Goal: Find specific page/section: Find specific page/section

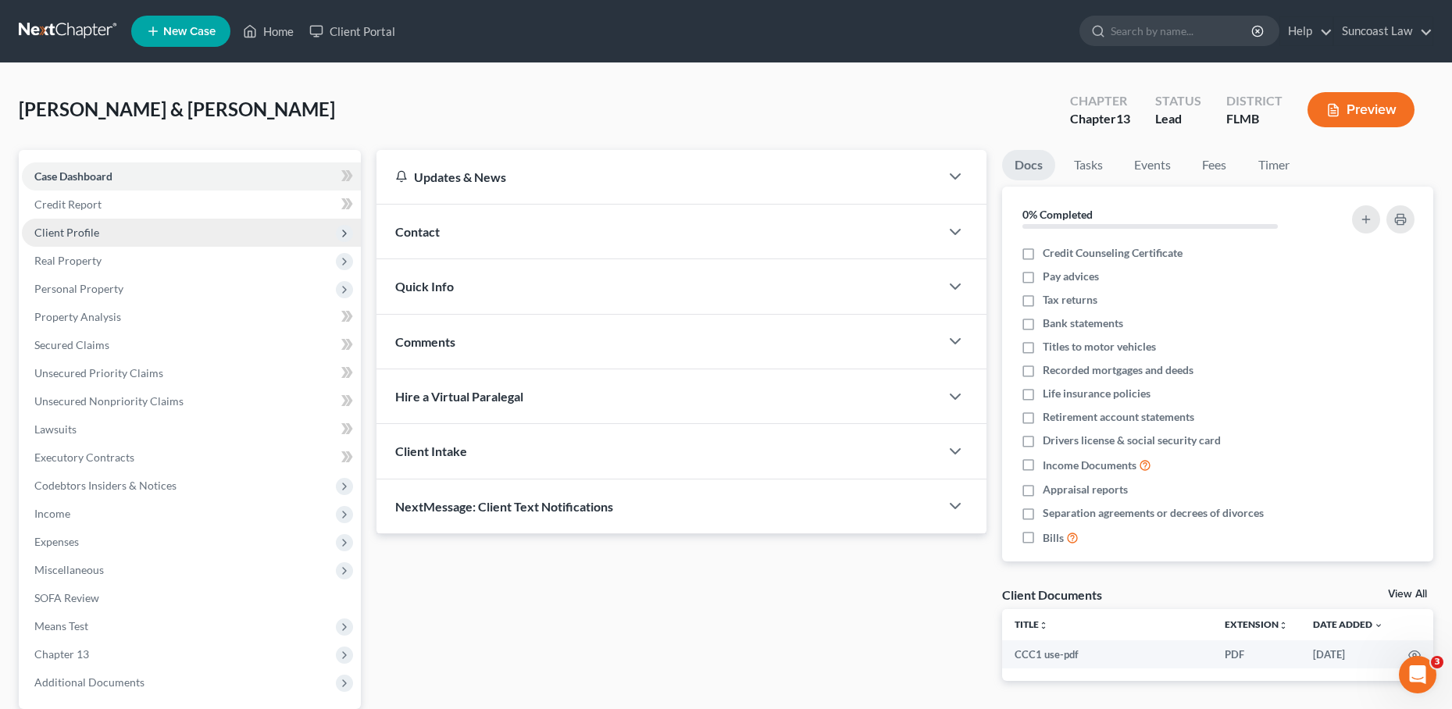
click at [108, 229] on span "Client Profile" at bounding box center [191, 233] width 339 height 28
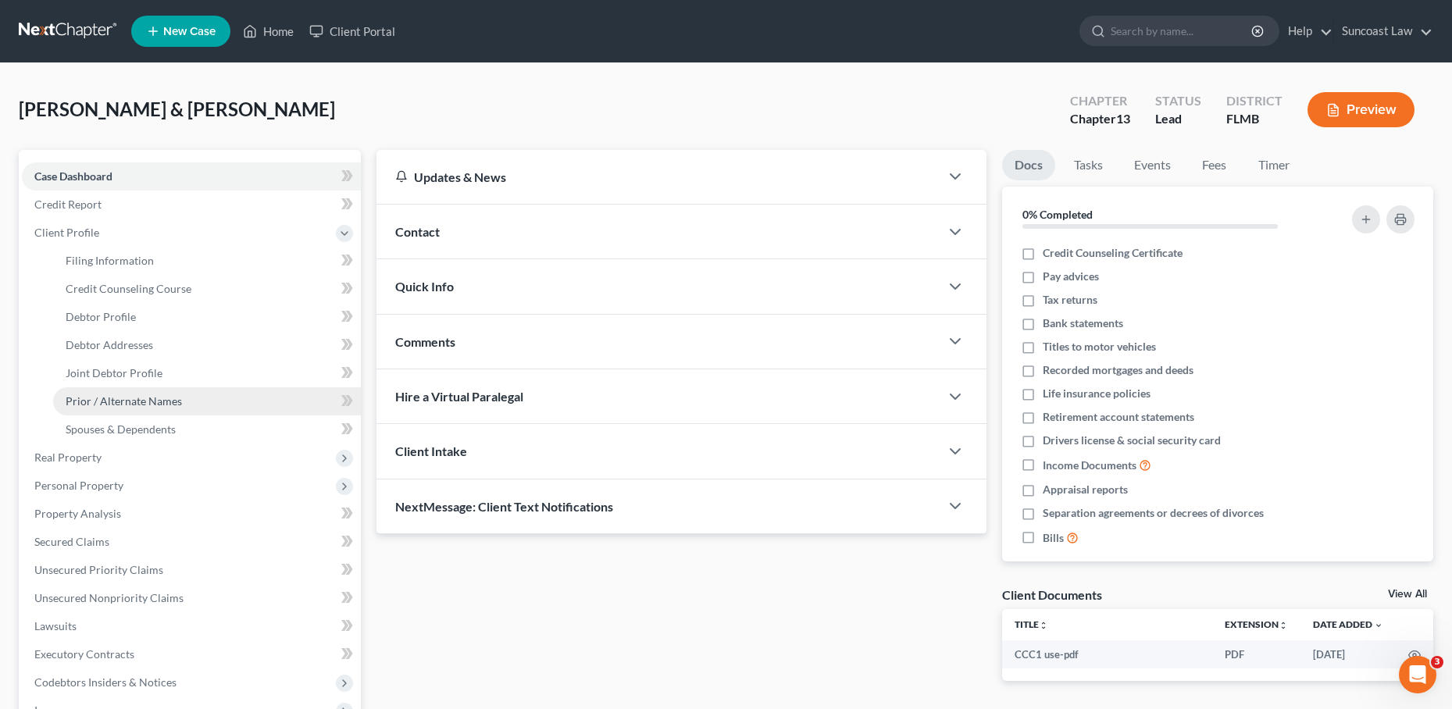
click at [141, 409] on link "Prior / Alternate Names" at bounding box center [207, 401] width 308 height 28
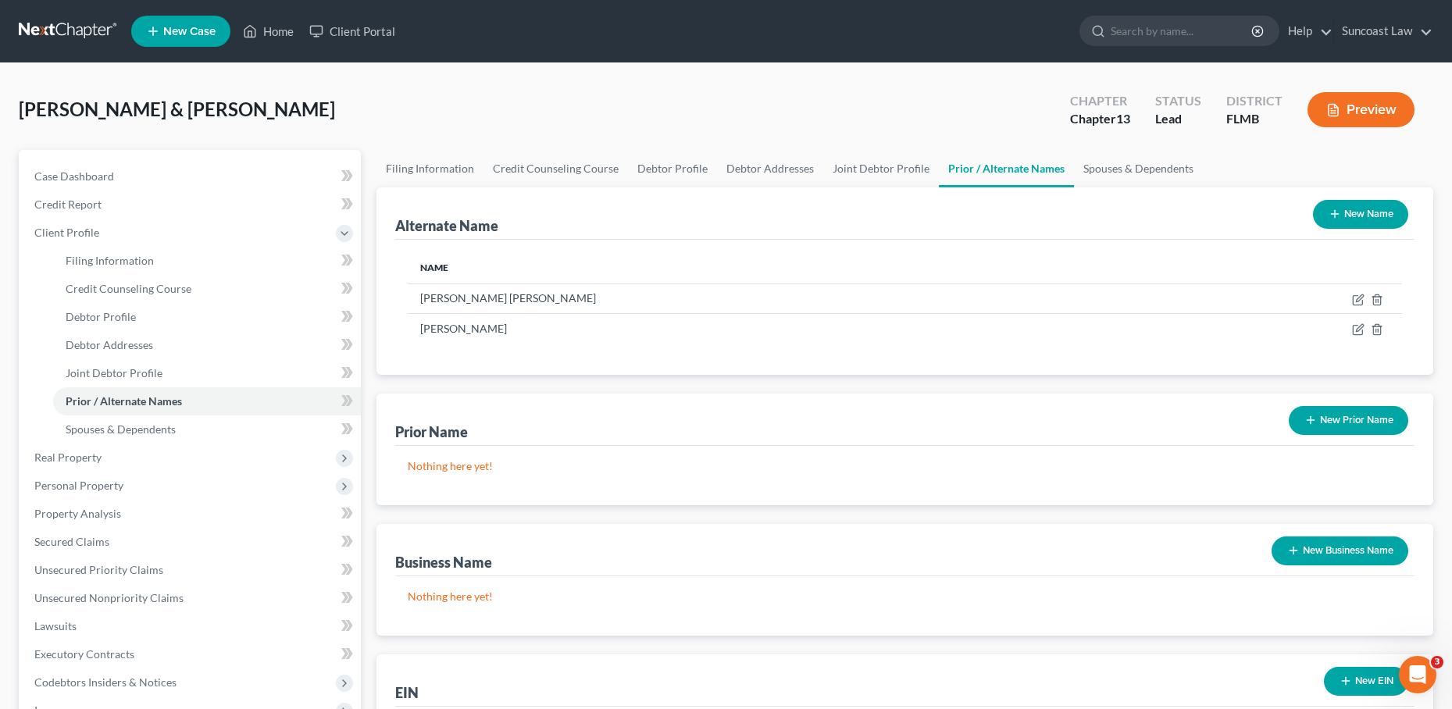
click at [1382, 101] on button "Preview" at bounding box center [1360, 109] width 107 height 35
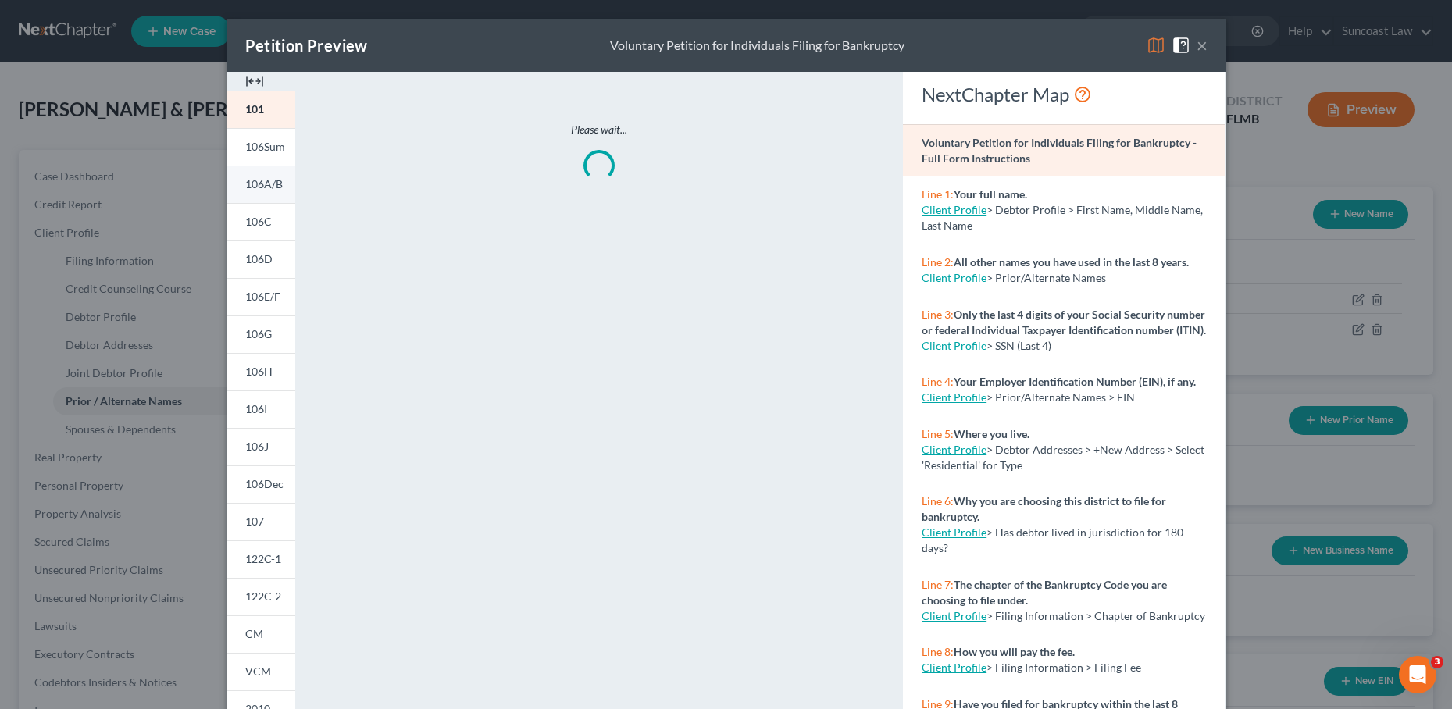
click at [271, 186] on span "106A/B" at bounding box center [263, 183] width 37 height 13
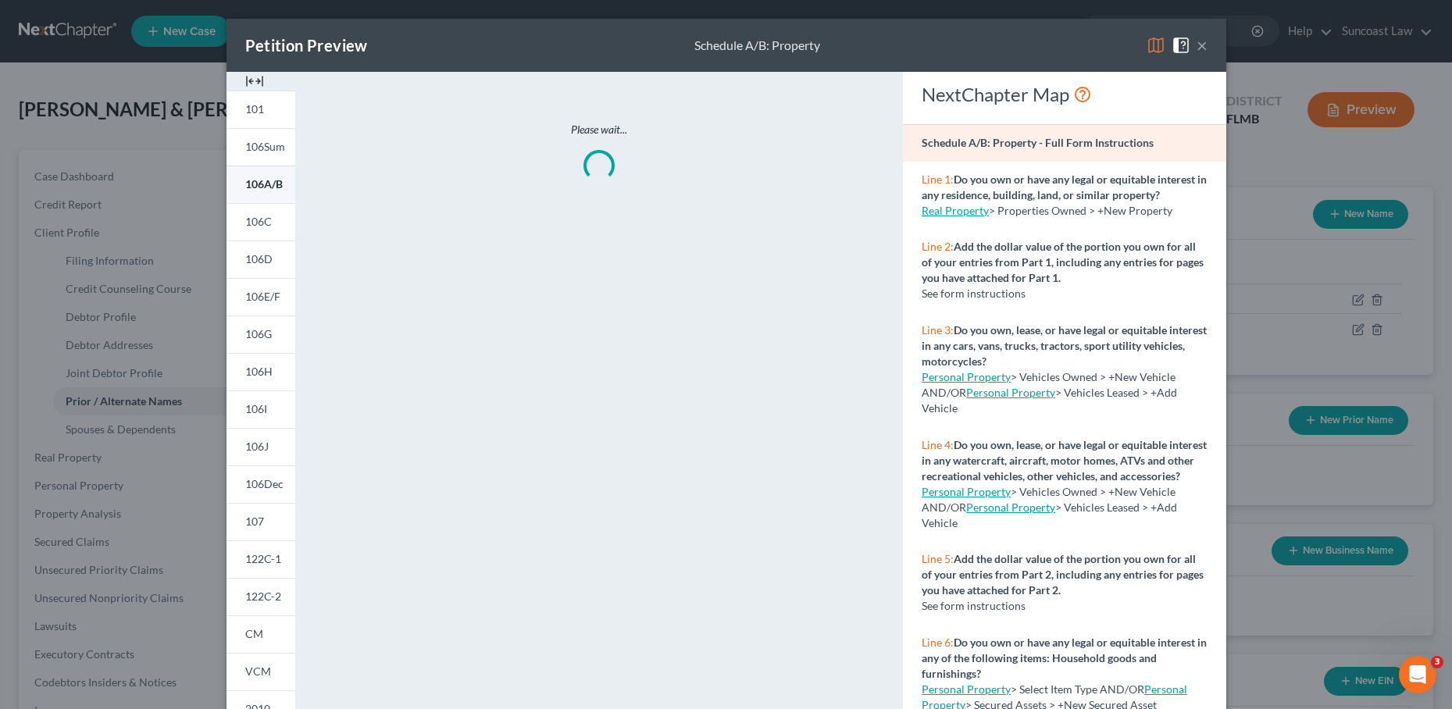
click at [271, 186] on span "106A/B" at bounding box center [263, 183] width 37 height 13
click at [276, 188] on span "106A/B" at bounding box center [263, 183] width 37 height 13
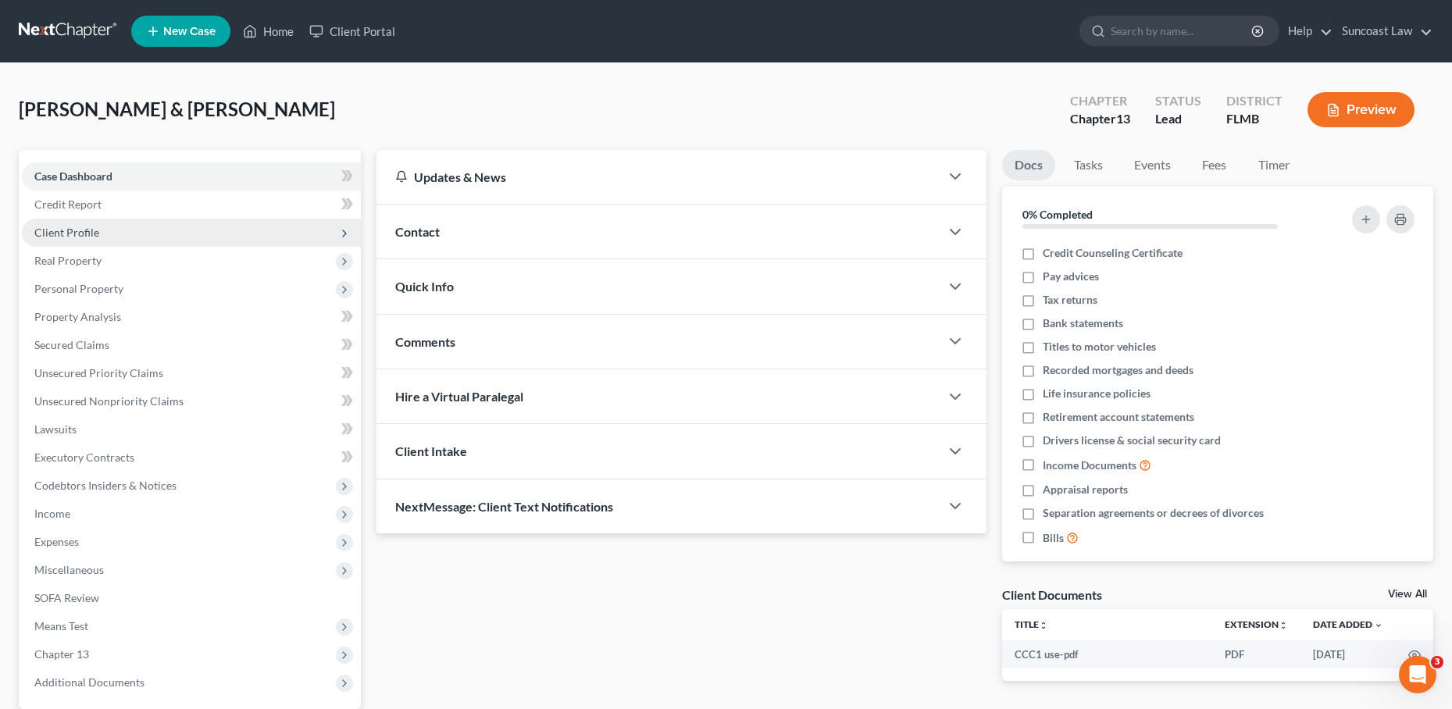
click at [116, 227] on span "Client Profile" at bounding box center [191, 233] width 339 height 28
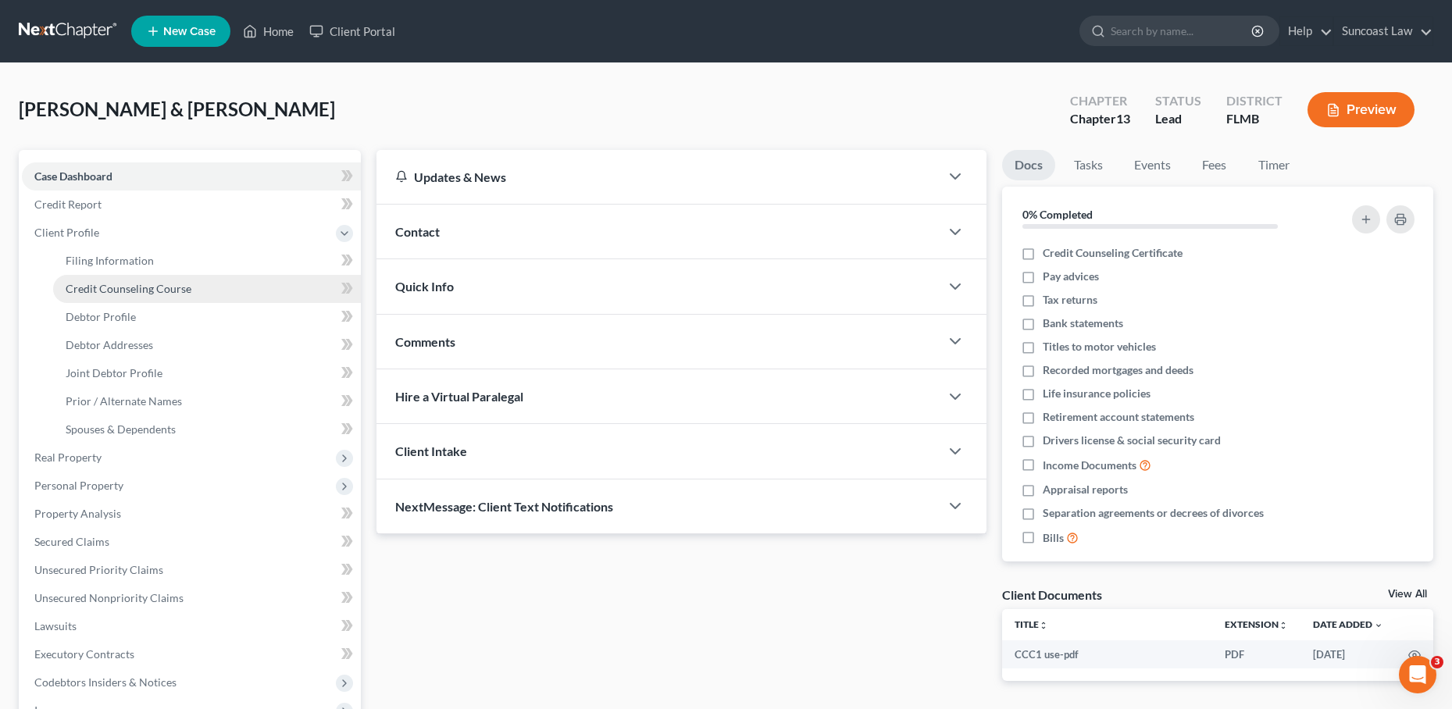
click at [106, 291] on span "Credit Counseling Course" at bounding box center [129, 288] width 126 height 13
